Goal: Information Seeking & Learning: Understand process/instructions

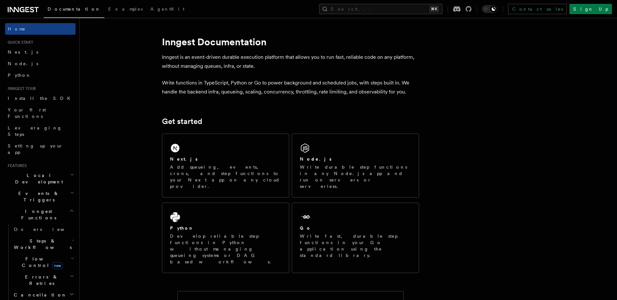
click at [64, 206] on h2 "Inngest Functions" at bounding box center [40, 215] width 70 height 18
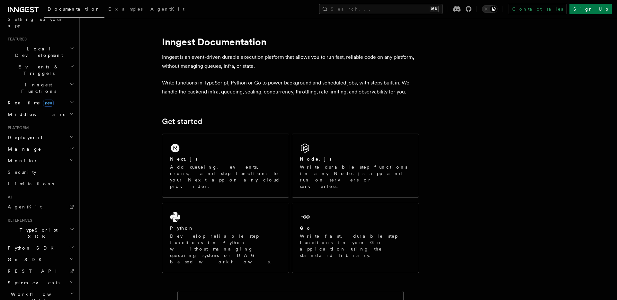
scroll to position [133, 0]
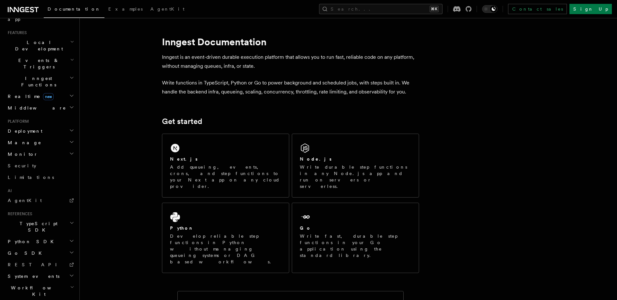
click at [63, 125] on h2 "Deployment" at bounding box center [40, 131] width 70 height 12
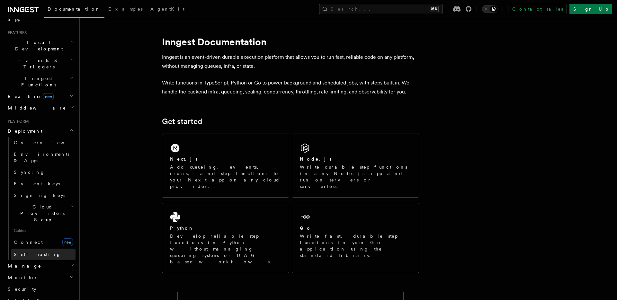
click at [34, 252] on span "Self hosting" at bounding box center [37, 254] width 47 height 5
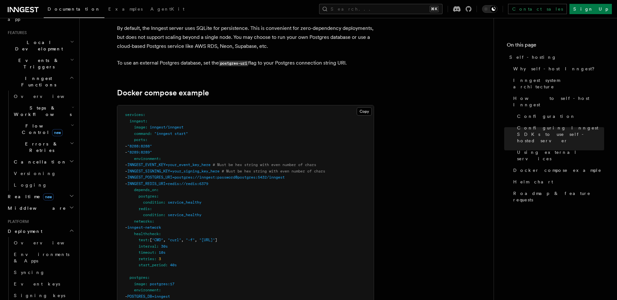
scroll to position [1665, 0]
click at [364, 107] on button "Copy Copied" at bounding box center [363, 111] width 15 height 8
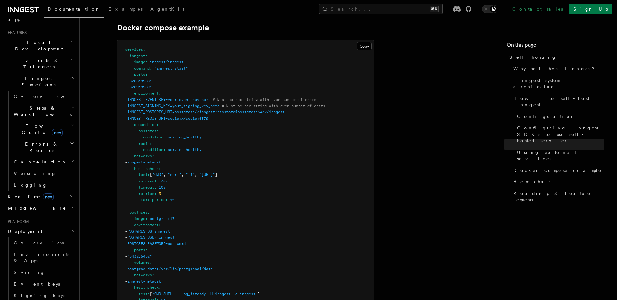
scroll to position [1733, 0]
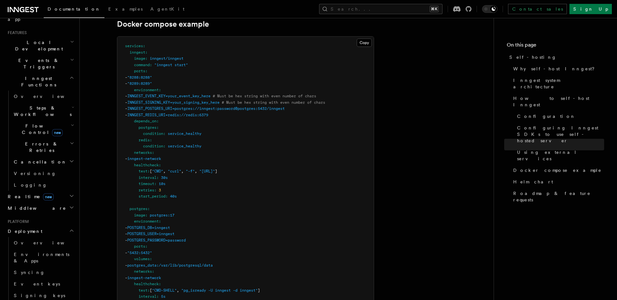
click at [151, 225] on span "POSTGRES_DB=inngest" at bounding box center [148, 227] width 43 height 4
copy span "POSTGRES_DB"
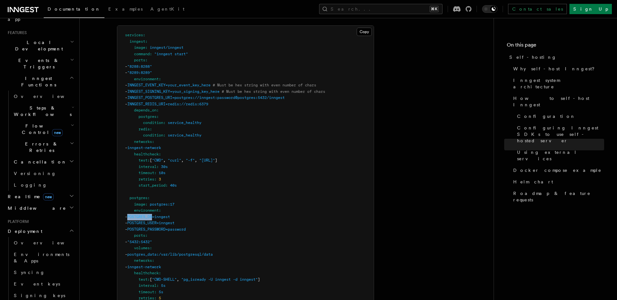
scroll to position [1745, 0]
click at [152, 220] on span "POSTGRES_USER=inngest" at bounding box center [150, 222] width 47 height 4
click at [152, 214] on span "POSTGRES_DB=inngest" at bounding box center [148, 216] width 43 height 4
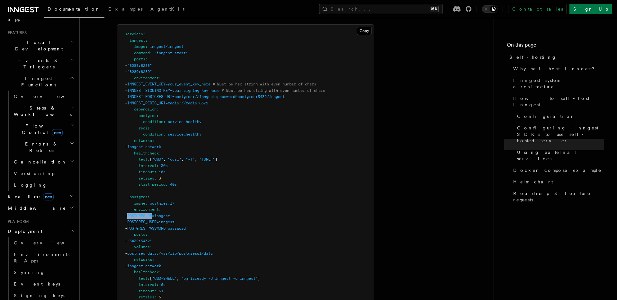
copy span "POSTGRES_DB"
click at [167, 226] on span "POSTGRES_PASSWORD=password" at bounding box center [156, 228] width 58 height 4
click at [168, 226] on span "POSTGRES_PASSWORD=password" at bounding box center [156, 228] width 58 height 4
copy span "POSTGRES_PASSWORD"
click at [156, 220] on span "POSTGRES_USER=inngest" at bounding box center [150, 222] width 47 height 4
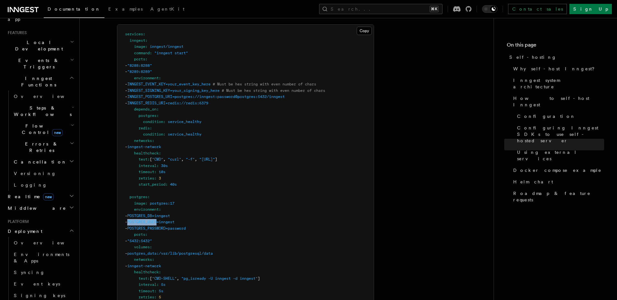
click at [156, 220] on span "POSTGRES_USER=inngest" at bounding box center [150, 222] width 47 height 4
copy span "POSTGRES_USER"
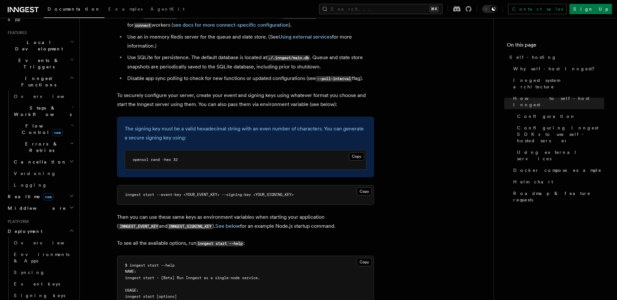
scroll to position [888, 0]
click at [354, 153] on button "Copy Copied" at bounding box center [356, 157] width 15 height 8
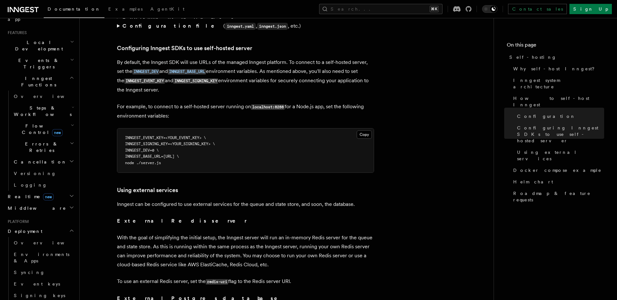
scroll to position [1364, 0]
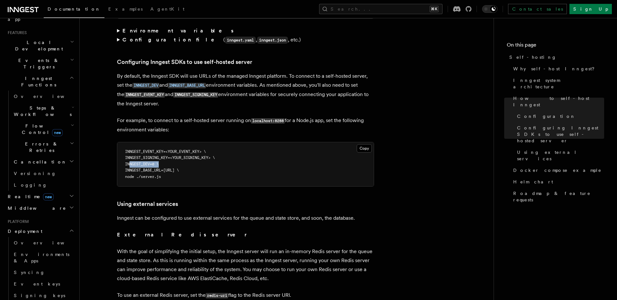
copy span "INNGEST_DEV=0"
drag, startPoint x: 130, startPoint y: 148, endPoint x: 159, endPoint y: 148, distance: 29.2
click at [159, 162] on span "INNGEST_DEV=0 \" at bounding box center [142, 164] width 34 height 4
copy span "INNGEST_BASE_URL="
drag, startPoint x: 130, startPoint y: 155, endPoint x: 168, endPoint y: 155, distance: 37.9
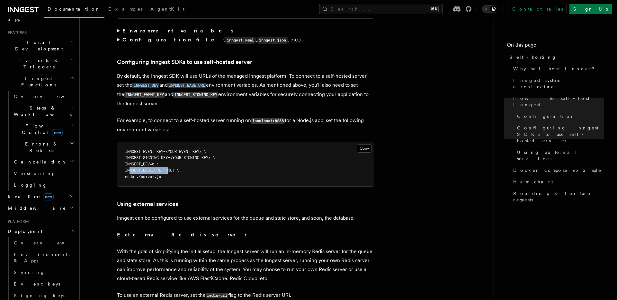
click at [168, 168] on span "INNGEST_BASE_URL=[URL] \" at bounding box center [152, 170] width 54 height 4
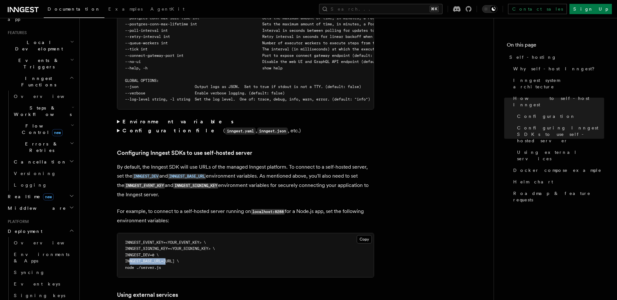
scroll to position [1272, 0]
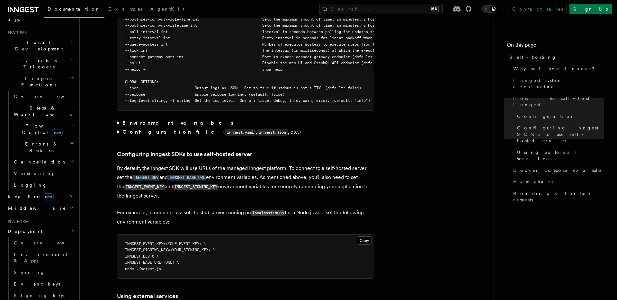
click at [155, 120] on strong "Environment variables" at bounding box center [178, 123] width 112 height 6
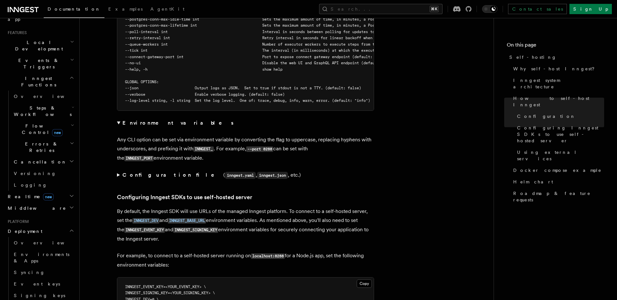
click at [147, 172] on strong "Configuration file" at bounding box center [172, 175] width 101 height 6
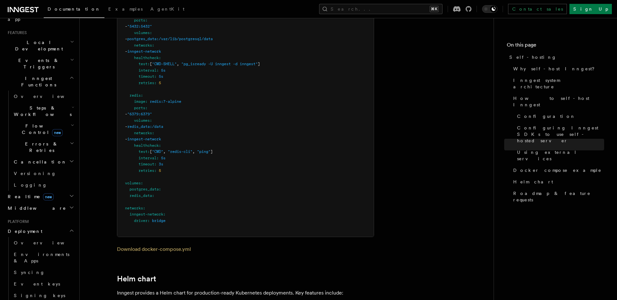
scroll to position [2127, 0]
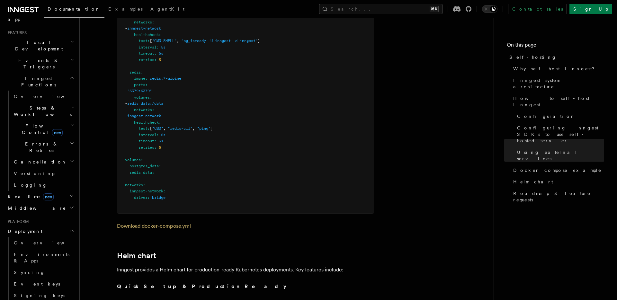
click at [174, 181] on pre "services : inngest : image : inngest/inngest command : "inngest start" ports : …" at bounding box center [245, 0] width 256 height 426
copy code "networks : inngest-network : driver : bridge"
drag, startPoint x: 170, startPoint y: 183, endPoint x: 117, endPoint y: 171, distance: 54.3
click at [117, 171] on div "Copy Copied services : inngest : image : inngest/inngest command : "inngest sta…" at bounding box center [245, 0] width 257 height 427
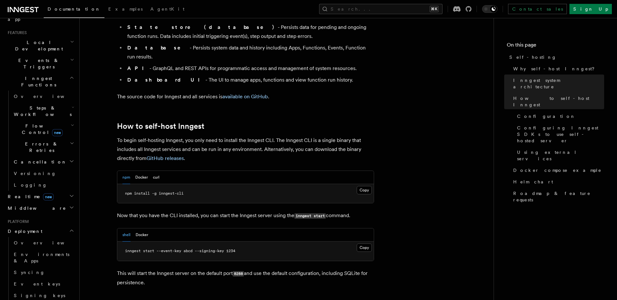
scroll to position [552, 0]
click at [139, 171] on button "Docker" at bounding box center [141, 177] width 13 height 13
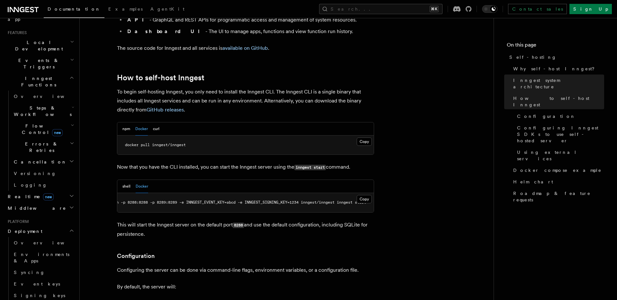
scroll to position [0, 37]
click at [354, 220] on p "This will start the Inngest server on the default port 8288 and use the default…" at bounding box center [245, 229] width 257 height 18
drag, startPoint x: 145, startPoint y: 208, endPoint x: 216, endPoint y: 207, distance: 71.0
click at [212, 220] on p "This will start the Inngest server on the default port 8288 and use the default…" at bounding box center [245, 229] width 257 height 18
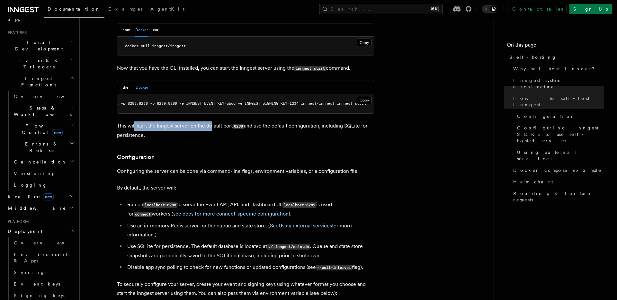
scroll to position [700, 0]
click at [186, 210] on link "see docs for more connect-specific configuration" at bounding box center [230, 213] width 115 height 6
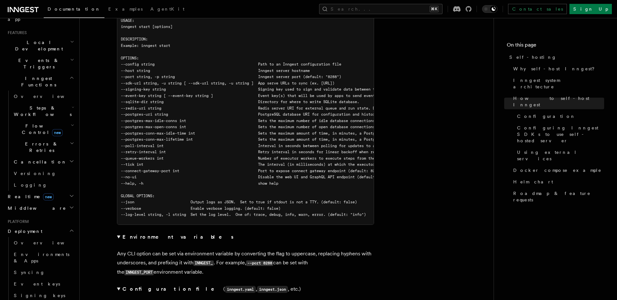
scroll to position [1159, 0]
click at [141, 233] on strong "Environment variables" at bounding box center [178, 236] width 112 height 6
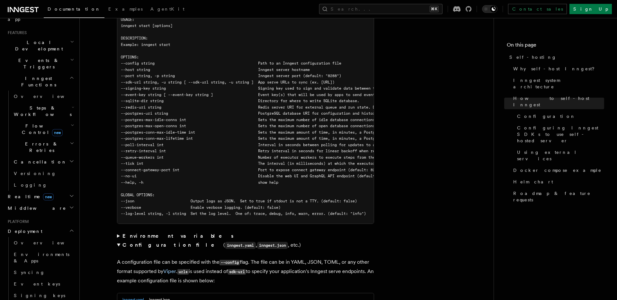
click at [129, 233] on strong "Environment variables" at bounding box center [178, 236] width 112 height 6
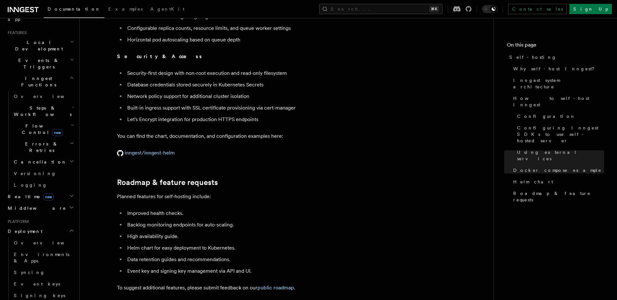
scroll to position [2486, 0]
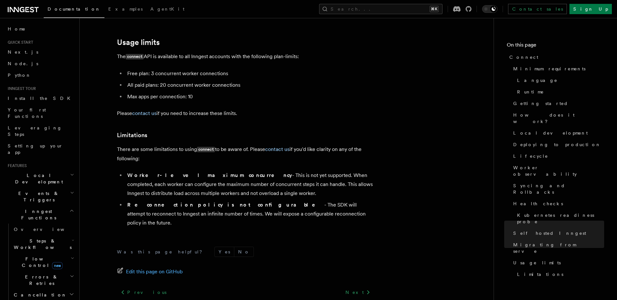
scroll to position [3363, 0]
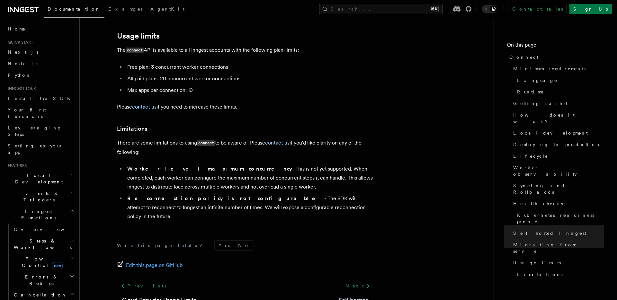
click at [355, 295] on link "Self hosting" at bounding box center [353, 299] width 31 height 9
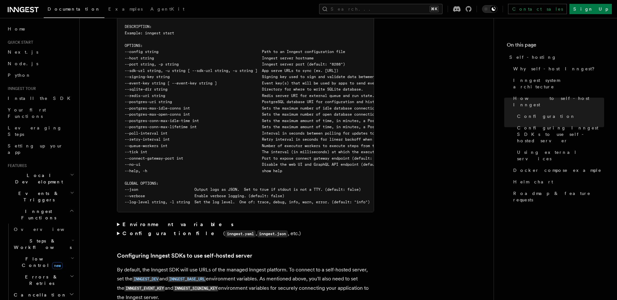
scroll to position [1175, 0]
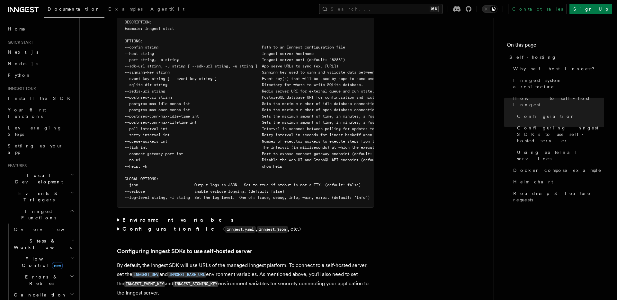
click at [160, 217] on strong "Environment variables" at bounding box center [178, 220] width 112 height 6
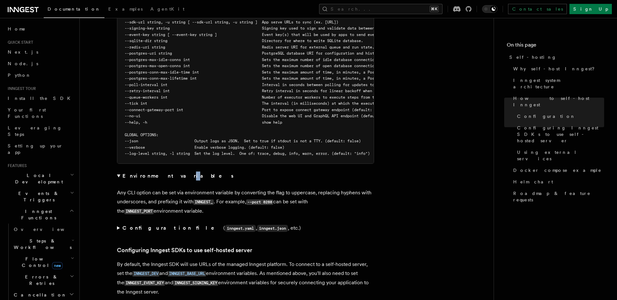
scroll to position [1220, 0]
click at [154, 224] on strong "Configuration file" at bounding box center [172, 227] width 101 height 6
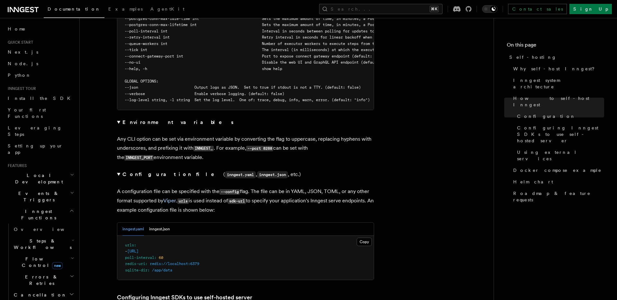
scroll to position [1277, 0]
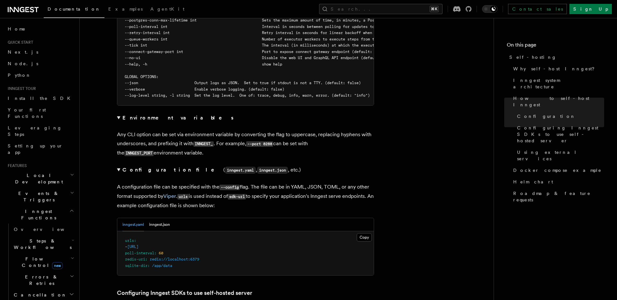
click at [174, 218] on div "inngest.yaml inngest.json" at bounding box center [245, 224] width 256 height 13
click at [166, 218] on button "inngest.json" at bounding box center [159, 224] width 21 height 13
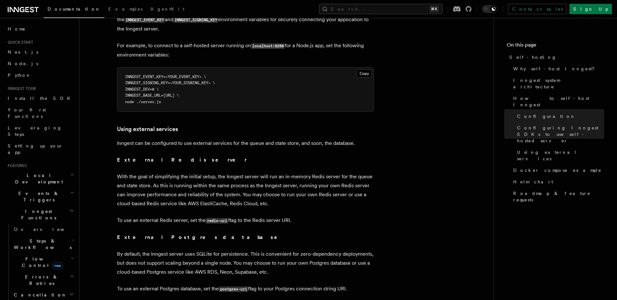
scroll to position [1602, 0]
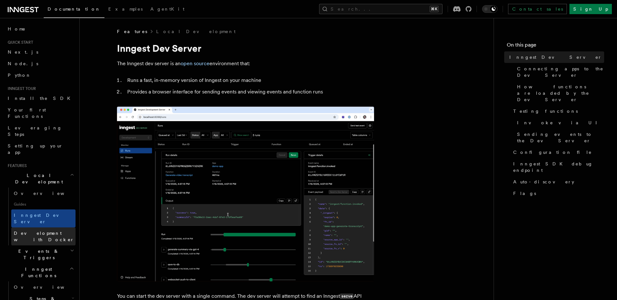
click at [53, 231] on span "Development with Docker" at bounding box center [44, 237] width 60 height 12
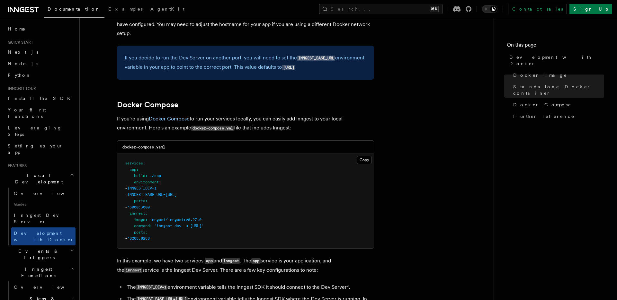
scroll to position [348, 0]
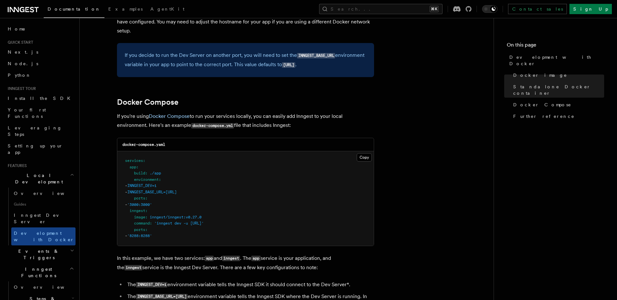
click at [149, 186] on span "INNGEST_DEV=1" at bounding box center [141, 185] width 29 height 4
copy span "INNGEST_DEV"
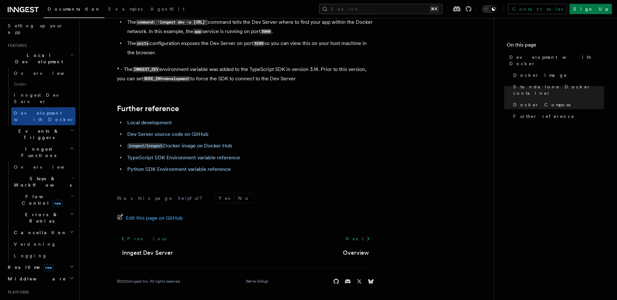
scroll to position [128, 0]
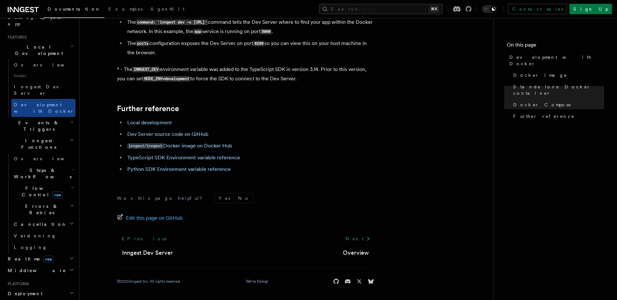
click at [60, 288] on h2 "Deployment" at bounding box center [40, 294] width 70 height 12
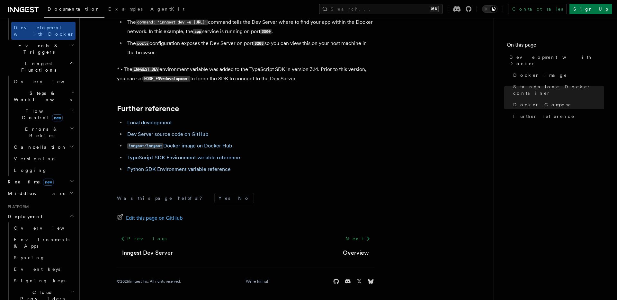
scroll to position [211, 0]
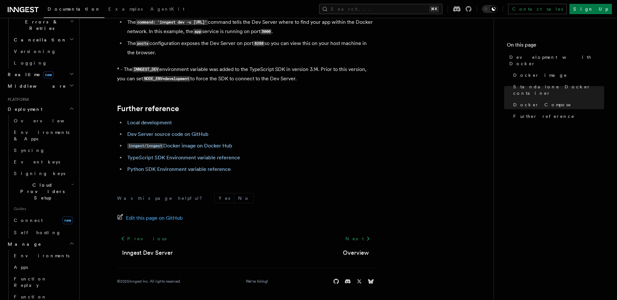
scroll to position [307, 0]
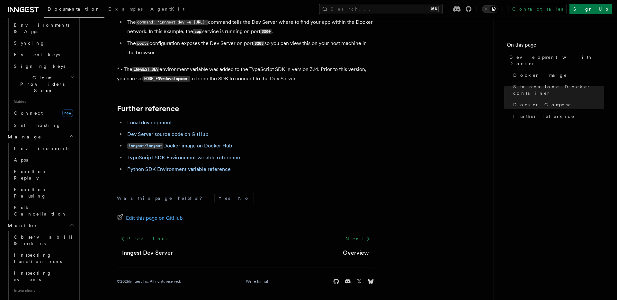
scroll to position [444, 0]
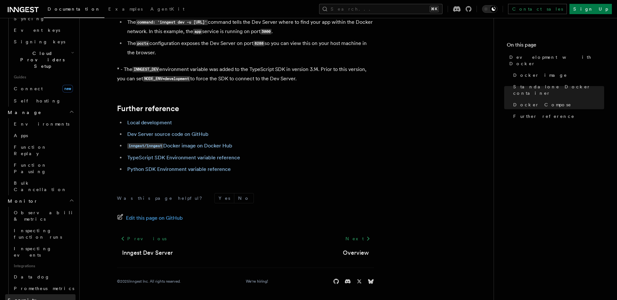
click at [37, 294] on link "Security" at bounding box center [40, 300] width 70 height 12
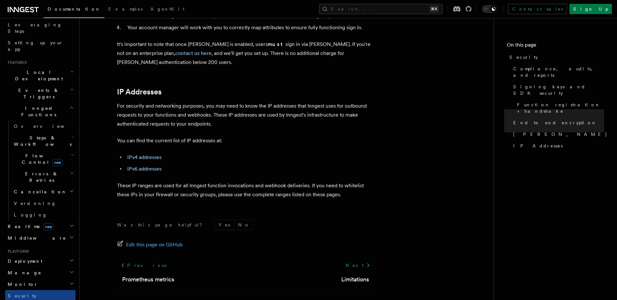
scroll to position [102, 0]
click at [44, 256] on h2 "Deployment" at bounding box center [40, 262] width 70 height 12
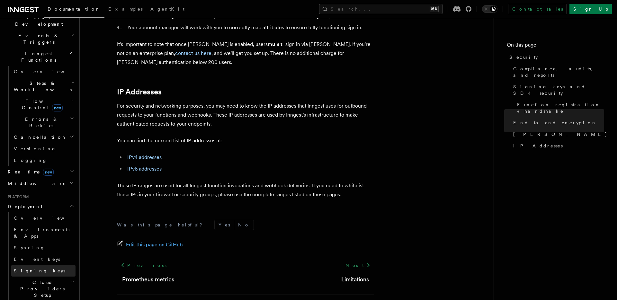
scroll to position [163, 0]
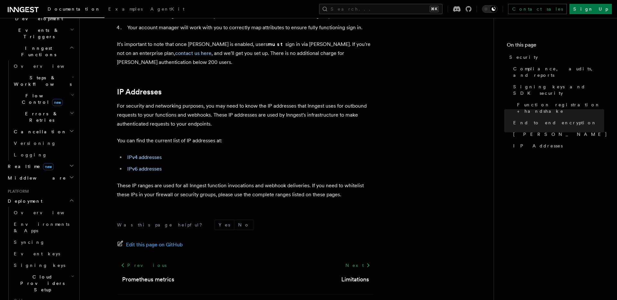
click at [43, 274] on span "Cloud Providers Setup" at bounding box center [41, 283] width 60 height 19
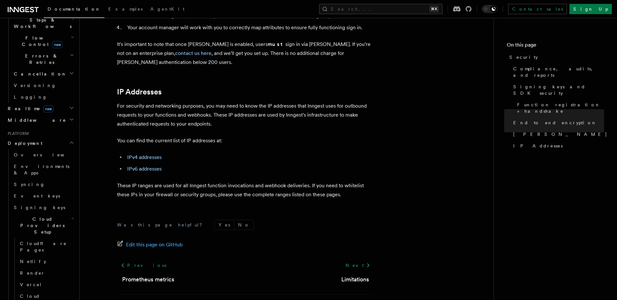
scroll to position [230, 0]
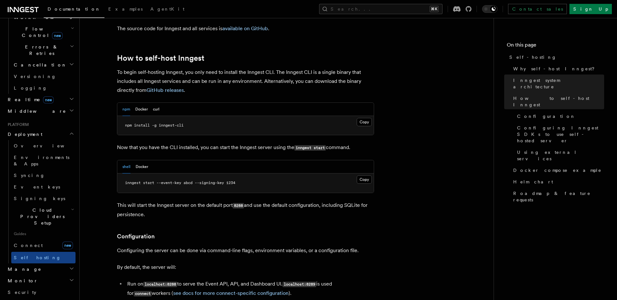
scroll to position [620, 0]
click at [137, 160] on button "Docker" at bounding box center [142, 166] width 13 height 13
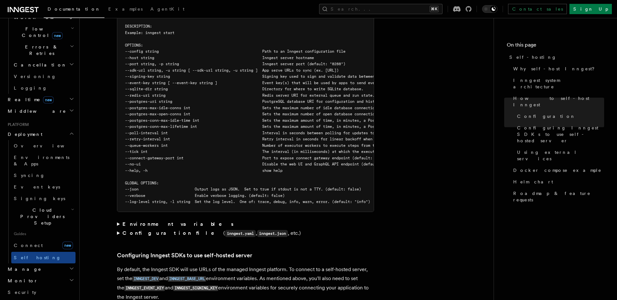
scroll to position [1179, 0]
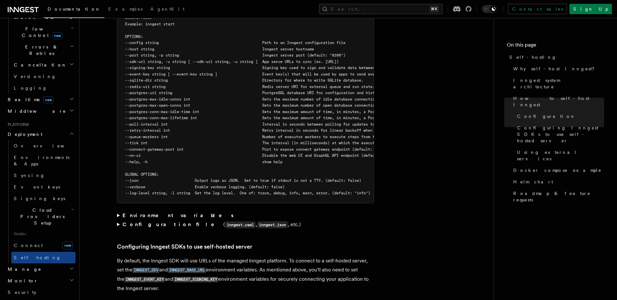
click at [145, 221] on strong "Configuration file" at bounding box center [172, 224] width 101 height 6
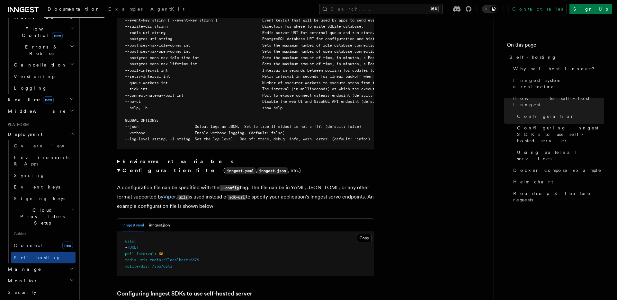
scroll to position [1235, 0]
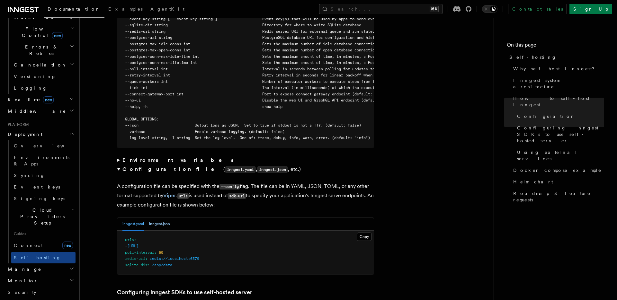
click at [157, 217] on button "inngest.json" at bounding box center [159, 223] width 21 height 13
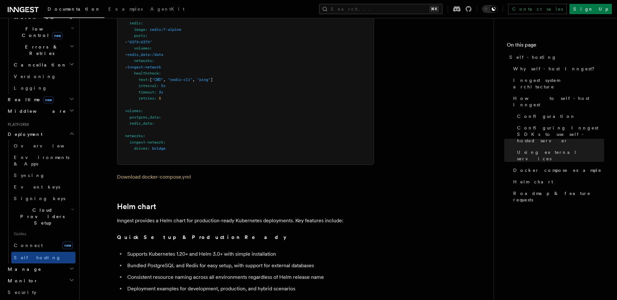
scroll to position [2151, 0]
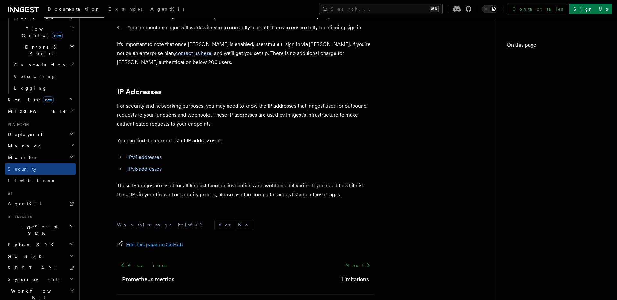
scroll to position [214, 0]
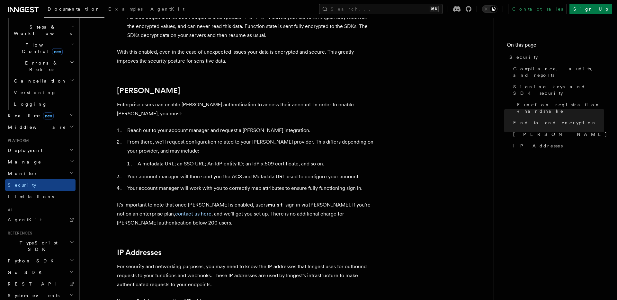
scroll to position [230, 0]
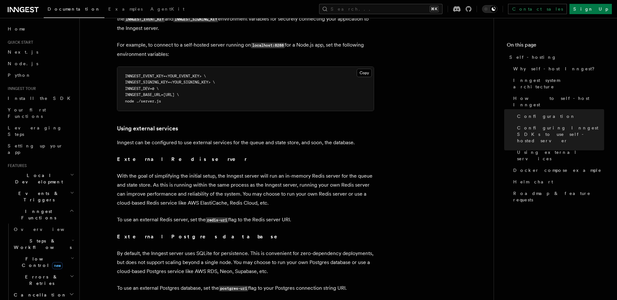
scroll to position [0, 0]
